Goal: Information Seeking & Learning: Learn about a topic

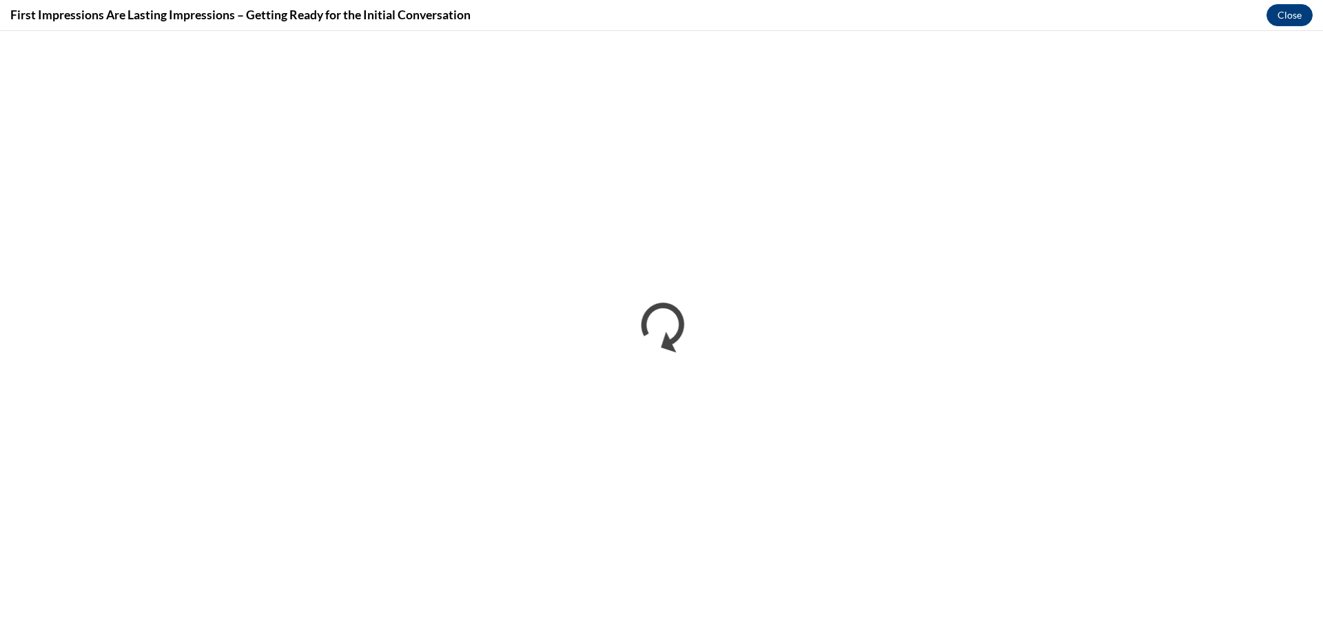
scroll to position [333, 0]
